Goal: Information Seeking & Learning: Learn about a topic

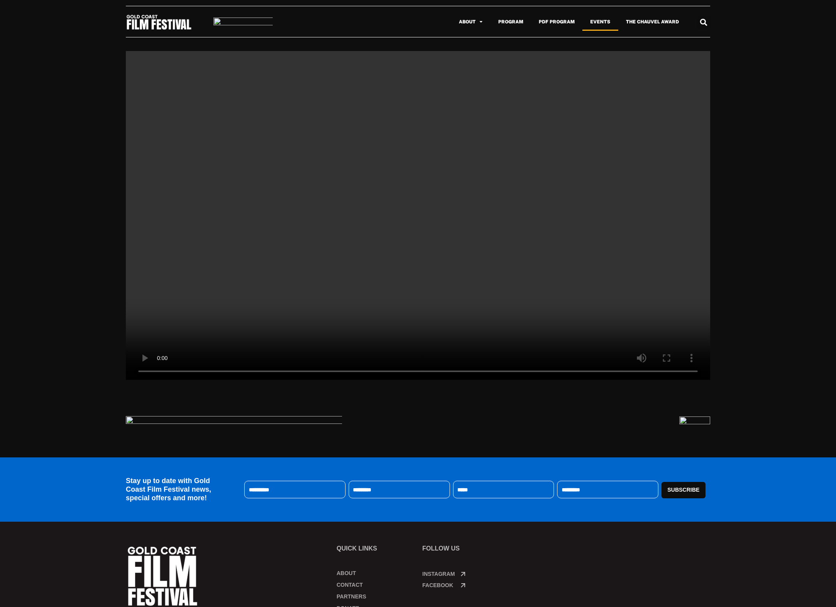
click at [596, 23] on link "Events" at bounding box center [600, 22] width 36 height 18
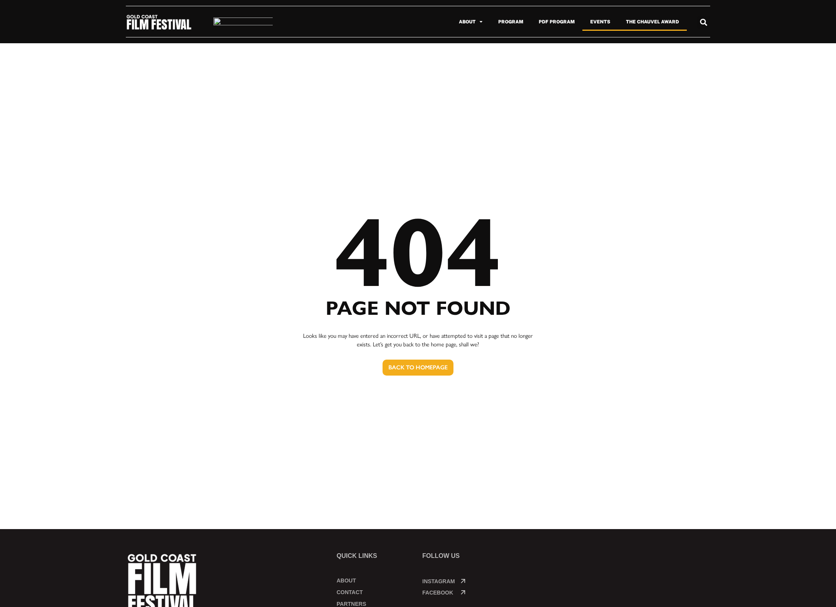
click at [649, 19] on link "The Chauvel Award" at bounding box center [652, 22] width 69 height 18
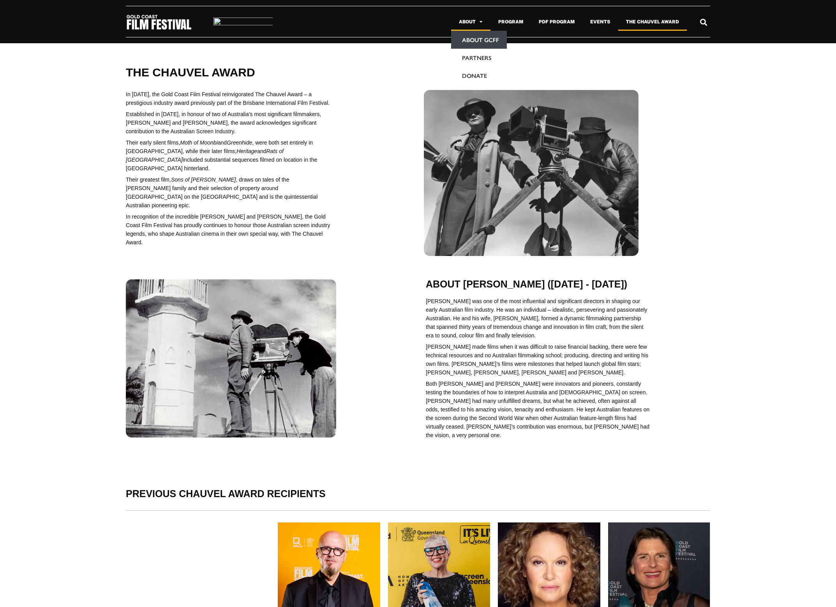
click at [468, 37] on link "About GCFF" at bounding box center [479, 40] width 56 height 18
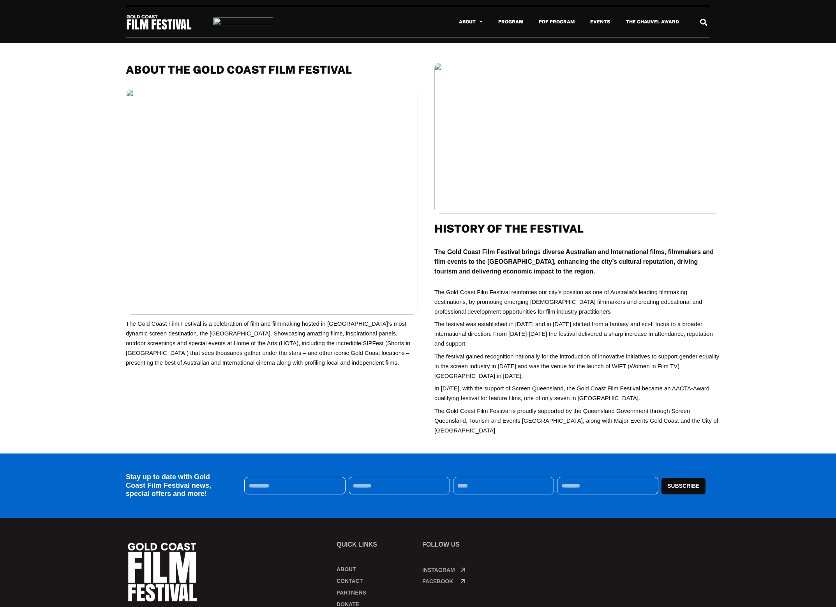
click at [779, 7] on div at bounding box center [418, 6] width 836 height 12
click at [745, 28] on div "About About GCFF Partners Donate Program PDF Program Events The Chauvel Award A…" at bounding box center [418, 21] width 836 height 19
click at [485, 58] on link "Partners" at bounding box center [479, 58] width 56 height 18
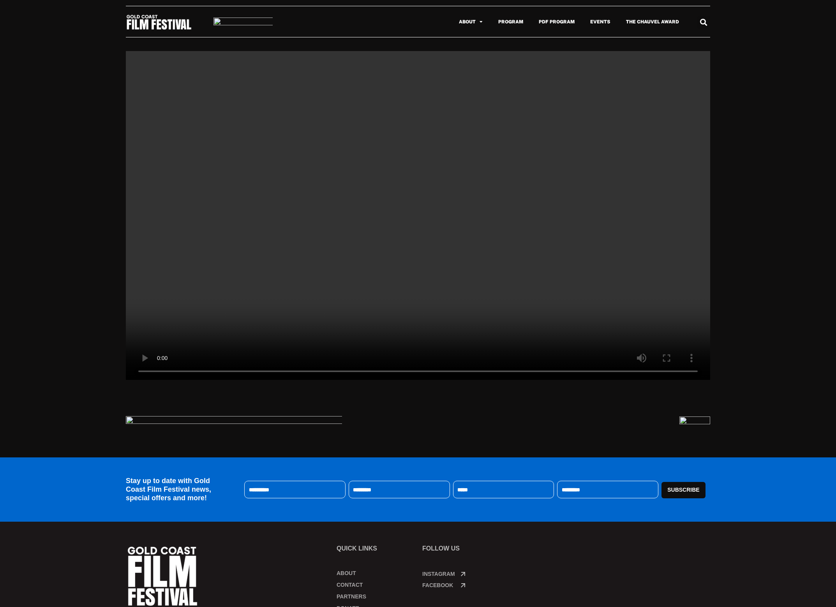
click at [753, 329] on div "April 2, 2025 April 2, 2025 April 2, 2025 April 2, 2025 April 2, 2025" at bounding box center [418, 215] width 836 height 329
click at [774, 21] on div "About About GCFF Partners Donate Program PDF Program Events The Chauvel Award A…" at bounding box center [418, 21] width 836 height 19
drag, startPoint x: 761, startPoint y: 62, endPoint x: 729, endPoint y: 56, distance: 32.5
click at [761, 62] on div "April 2, 2025 April 2, 2025 April 2, 2025 April 2, 2025 April 2, 2025" at bounding box center [418, 215] width 836 height 329
click at [52, 173] on div "April 2, 2025 April 2, 2025 April 2, 2025 April 2, 2025 April 2, 2025" at bounding box center [418, 215] width 836 height 329
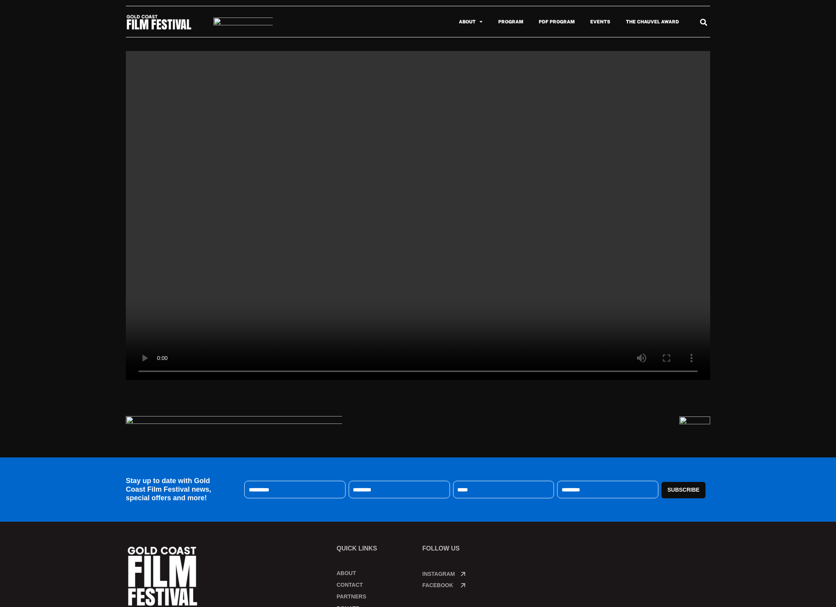
click at [35, 229] on div "April 2, 2025 April 2, 2025 April 2, 2025 April 2, 2025 April 2, 2025" at bounding box center [418, 215] width 836 height 329
click at [755, 12] on div "About About GCFF Partners Donate Program PDF Program Events The Chauvel Award A…" at bounding box center [418, 21] width 836 height 19
click at [662, 22] on link "The Chauvel Award" at bounding box center [652, 22] width 69 height 18
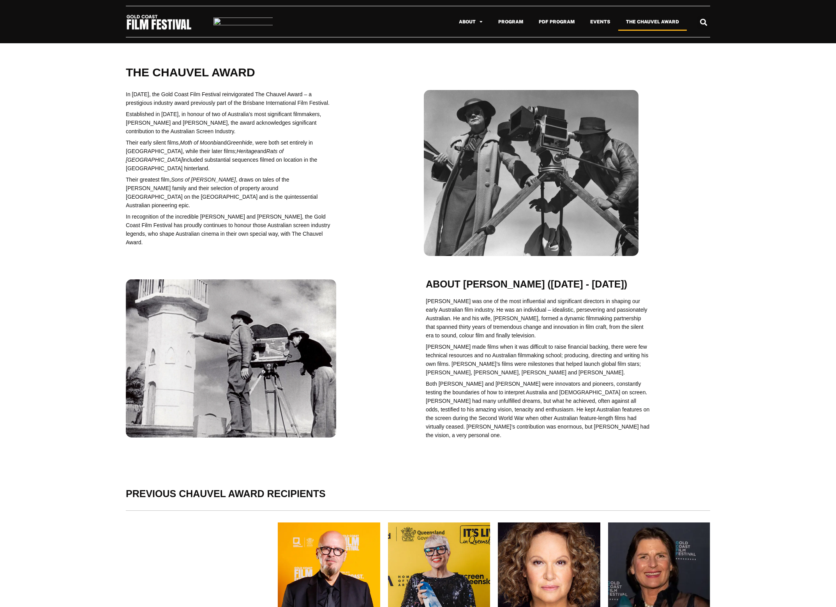
drag, startPoint x: 658, startPoint y: 264, endPoint x: 652, endPoint y: 308, distance: 44.4
click at [658, 264] on div "The chauvel award In 2016, the Gold Coast Film Festival reinvigorated The Chauv…" at bounding box center [418, 157] width 836 height 228
click at [466, 25] on link "About" at bounding box center [470, 22] width 39 height 18
click at [482, 22] on span "Menu" at bounding box center [478, 22] width 7 height 12
click at [479, 51] on link "Partners" at bounding box center [479, 58] width 56 height 18
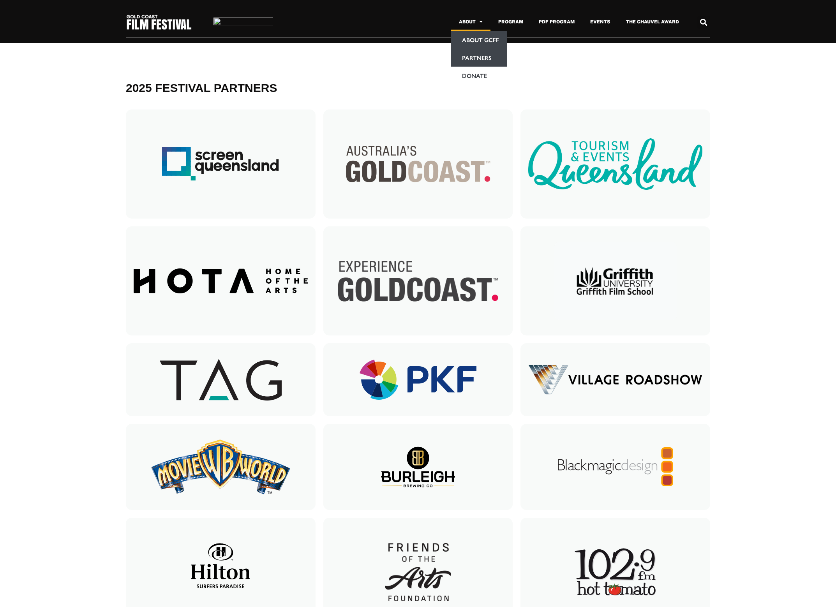
click at [479, 39] on link "About GCFF" at bounding box center [479, 40] width 56 height 18
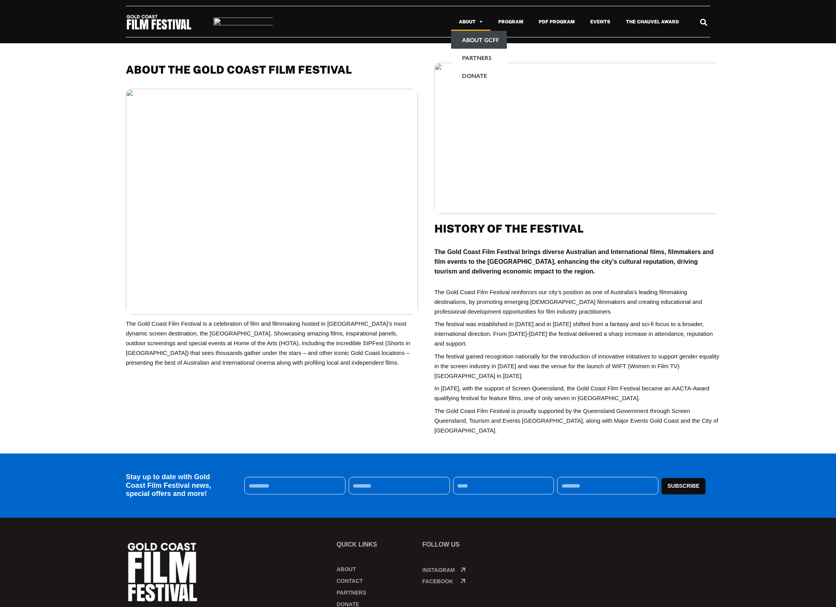
click at [767, 118] on div "About THE GOLD COAST FILM FESTIVAL​ The Gold Coast Film Festival is a celebrati…" at bounding box center [418, 248] width 836 height 410
click at [768, 117] on div "About THE GOLD COAST FILM FESTIVAL​ The Gold Coast Film Festival is a celebrati…" at bounding box center [418, 248] width 836 height 410
click at [758, 144] on div "About THE GOLD COAST FILM FESTIVAL​ The Gold Coast Film Festival is a celebrati…" at bounding box center [418, 248] width 836 height 410
click at [46, 278] on div "About THE GOLD COAST FILM FESTIVAL​ The Gold Coast Film Festival is a celebrati…" at bounding box center [418, 248] width 836 height 410
click at [60, 288] on div "About THE GOLD COAST FILM FESTIVAL​ The Gold Coast Film Festival is a celebrati…" at bounding box center [418, 248] width 836 height 410
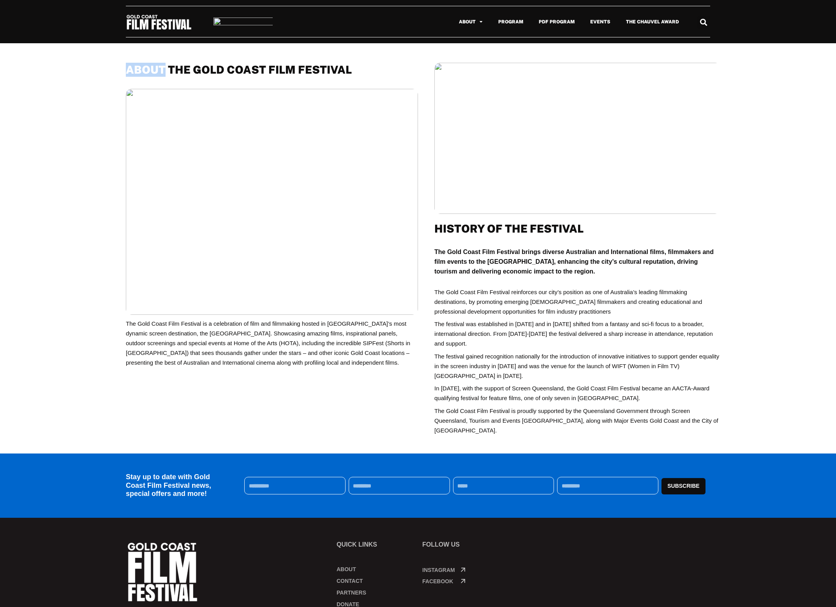
drag, startPoint x: 60, startPoint y: 288, endPoint x: 26, endPoint y: 313, distance: 42.8
click at [60, 288] on div "About THE GOLD COAST FILM FESTIVAL​ The Gold Coast Film Festival is a celebrati…" at bounding box center [418, 248] width 836 height 410
click at [35, 335] on div "About THE GOLD COAST FILM FESTIVAL​ The Gold Coast Film Festival is a celebrati…" at bounding box center [418, 248] width 836 height 410
click at [780, 237] on div "About THE GOLD COAST FILM FESTIVAL​ The Gold Coast Film Festival is a celebrati…" at bounding box center [418, 248] width 836 height 410
click at [780, 238] on div "About THE GOLD COAST FILM FESTIVAL​ The Gold Coast Film Festival is a celebrati…" at bounding box center [418, 248] width 836 height 410
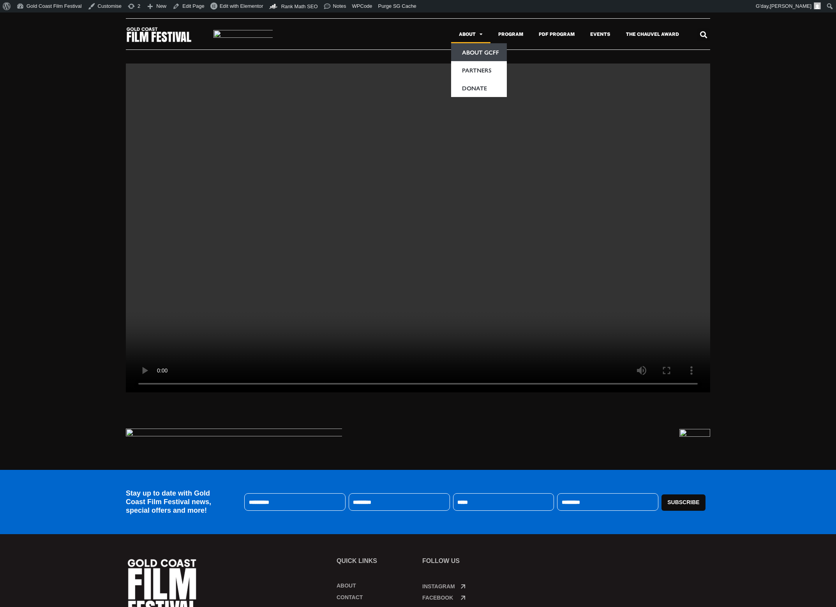
click at [481, 53] on link "About GCFF" at bounding box center [479, 52] width 56 height 18
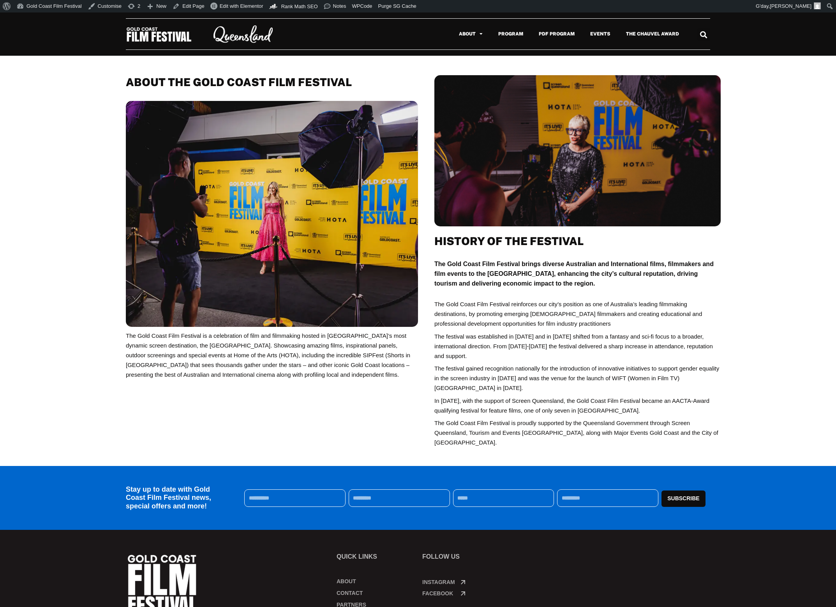
click at [160, 36] on img at bounding box center [159, 34] width 66 height 16
